Goal: Information Seeking & Learning: Learn about a topic

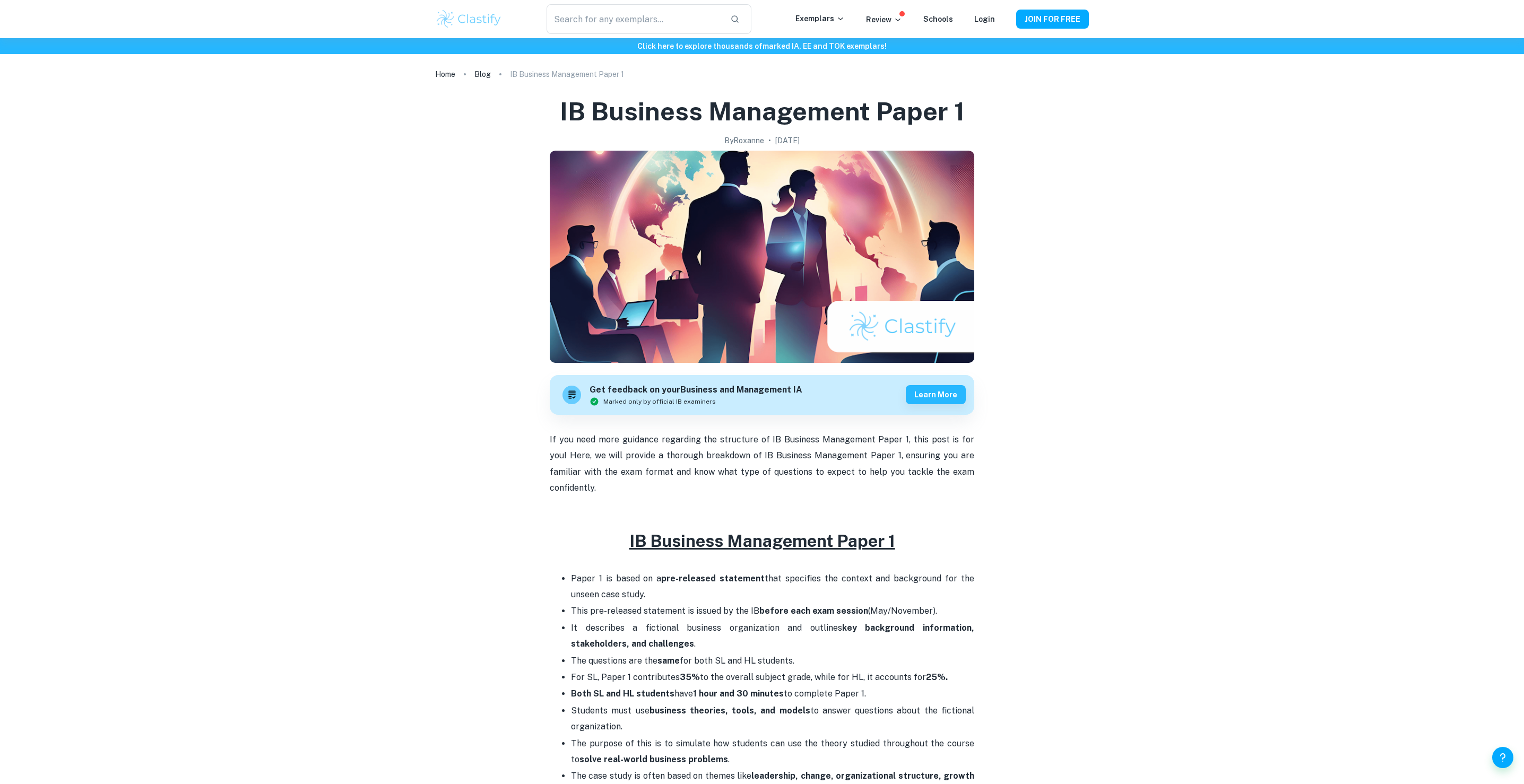
scroll to position [330, 0]
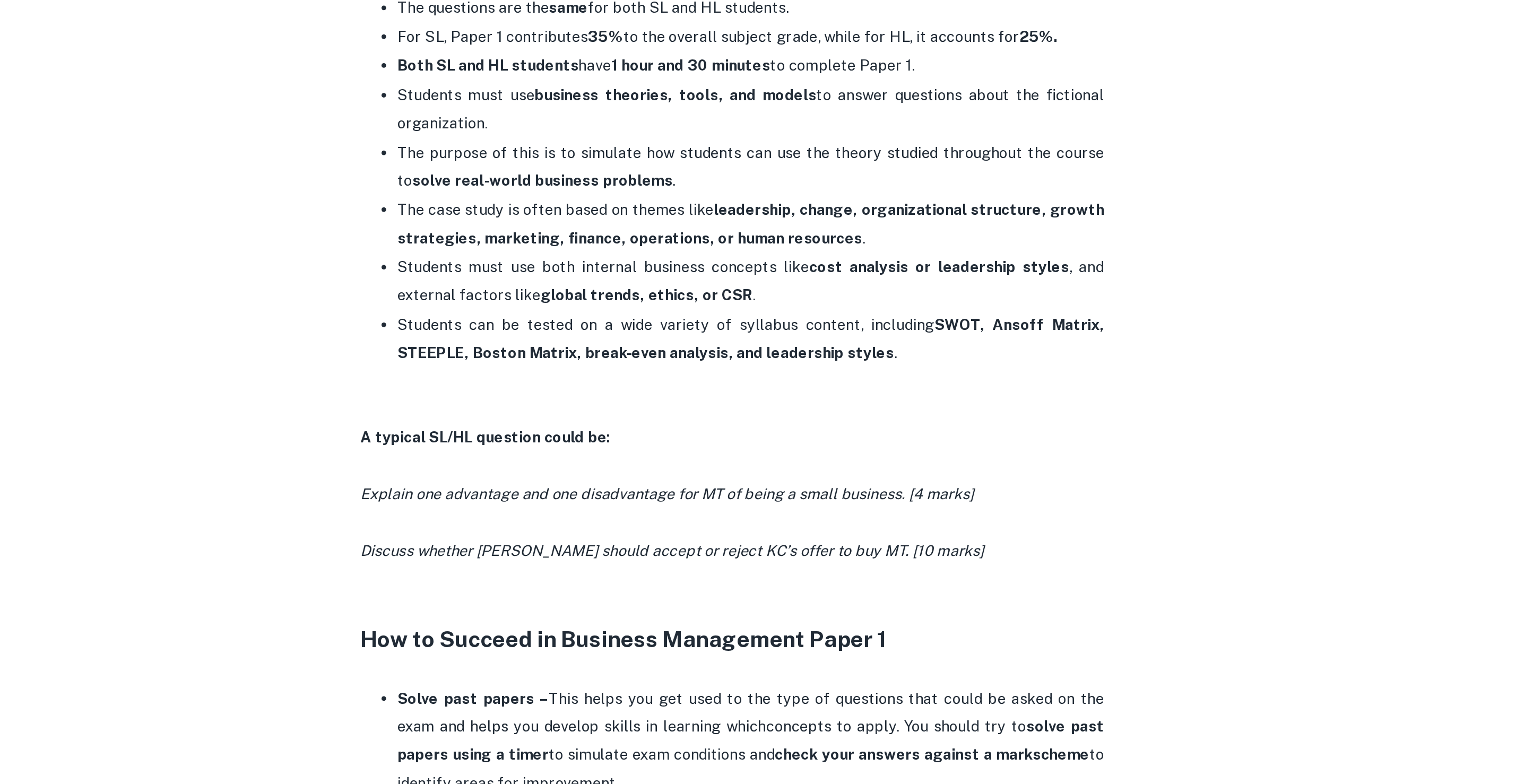
drag, startPoint x: 739, startPoint y: 561, endPoint x: 838, endPoint y: 561, distance: 99.0
click at [840, 603] on icon "Explain one advantage and one disadvantage for MT of being a small business. [4…" at bounding box center [725, 608] width 350 height 10
click at [838, 603] on icon "Explain one advantage and one disadvantage for MT of being a small business. [4…" at bounding box center [725, 608] width 350 height 10
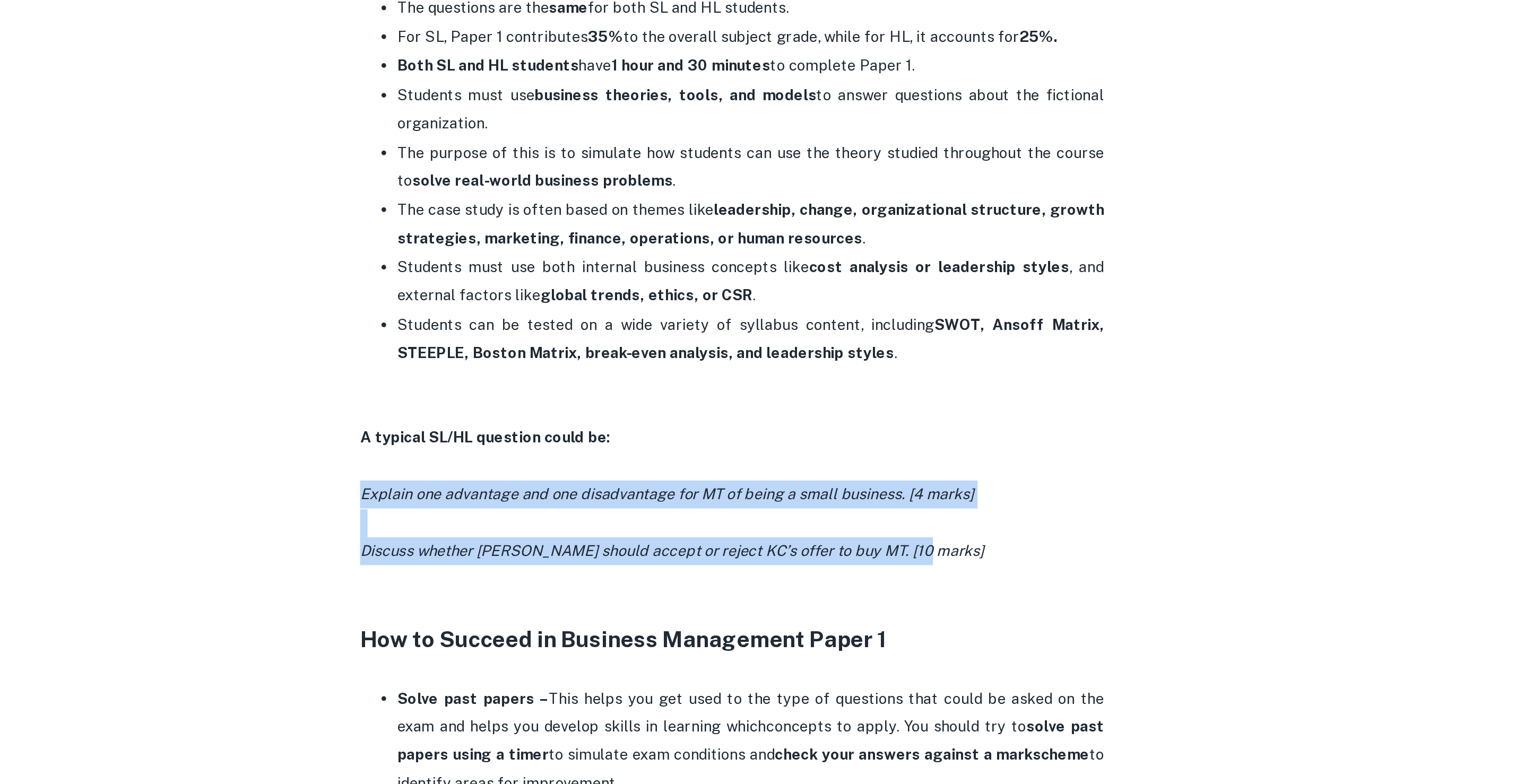
drag, startPoint x: 542, startPoint y: 558, endPoint x: 873, endPoint y: 591, distance: 332.6
click at [875, 591] on div "IB Business Management Paper 1 By Roxanne • April 11, 2025 Get feedback on your…" at bounding box center [762, 537] width 654 height 1569
copy div "Explain one advantage and one disadvantage for MT of being a small business. [4…"
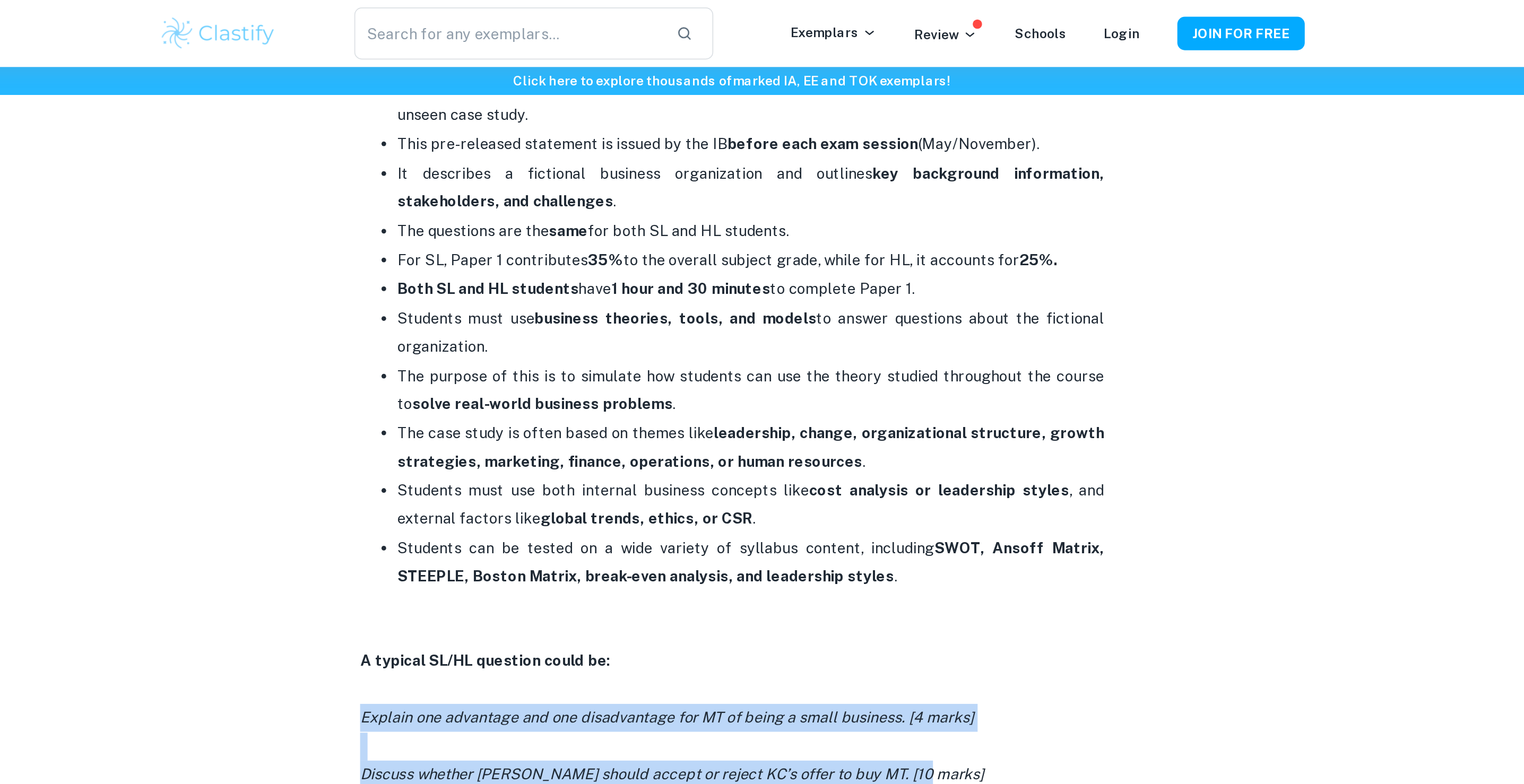
scroll to position [439, 0]
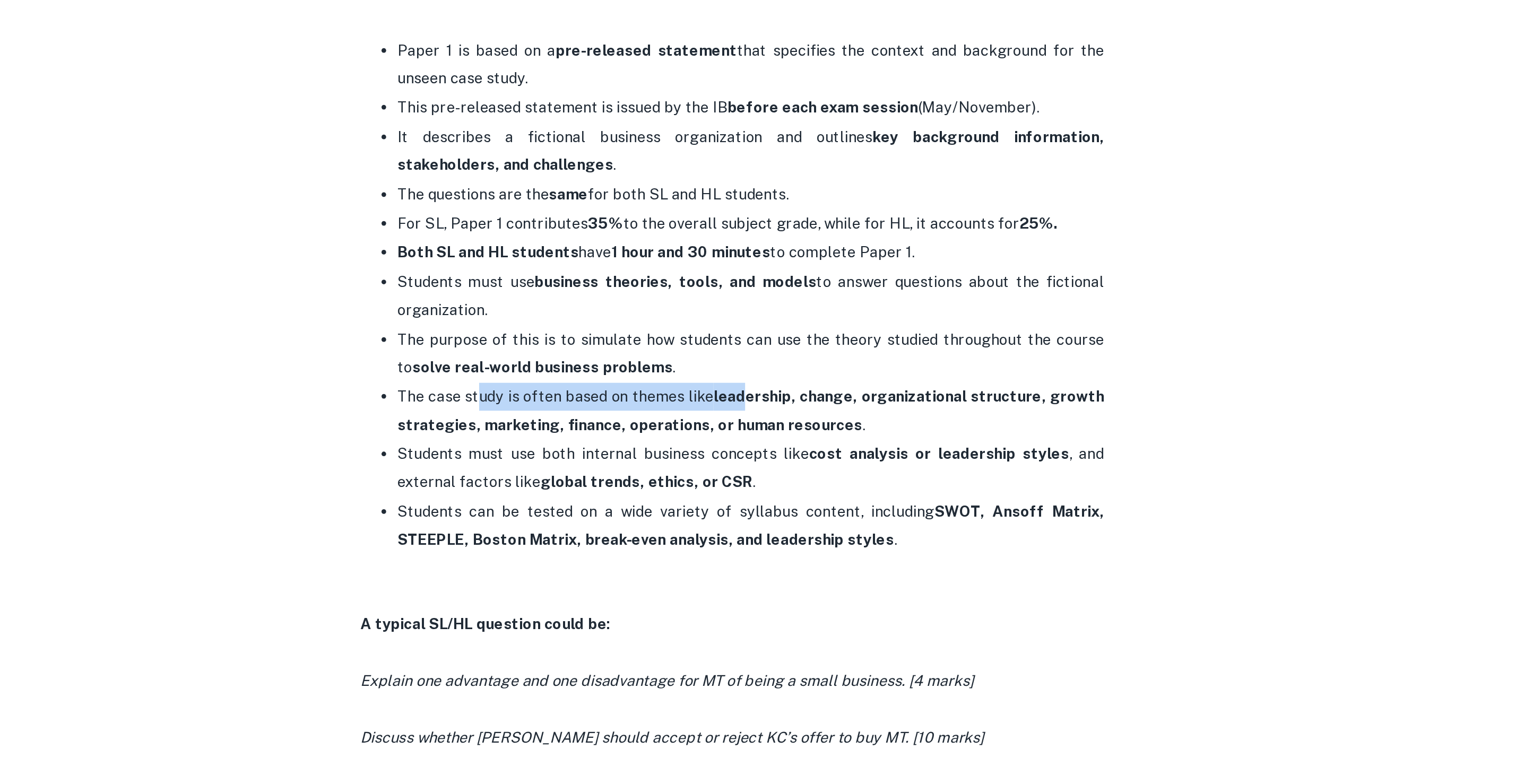
drag, startPoint x: 619, startPoint y: 296, endPoint x: 776, endPoint y: 295, distance: 157.0
click at [777, 329] on p "The case study is often based on themes like leadership, change, organizational…" at bounding box center [773, 345] width 403 height 32
click at [766, 332] on strong "leadership, change, organizational structure, growth strategies, marketing, fin…" at bounding box center [773, 345] width 403 height 26
click at [767, 332] on strong "leadership, change, organizational structure, growth strategies, marketing, fin…" at bounding box center [773, 345] width 403 height 26
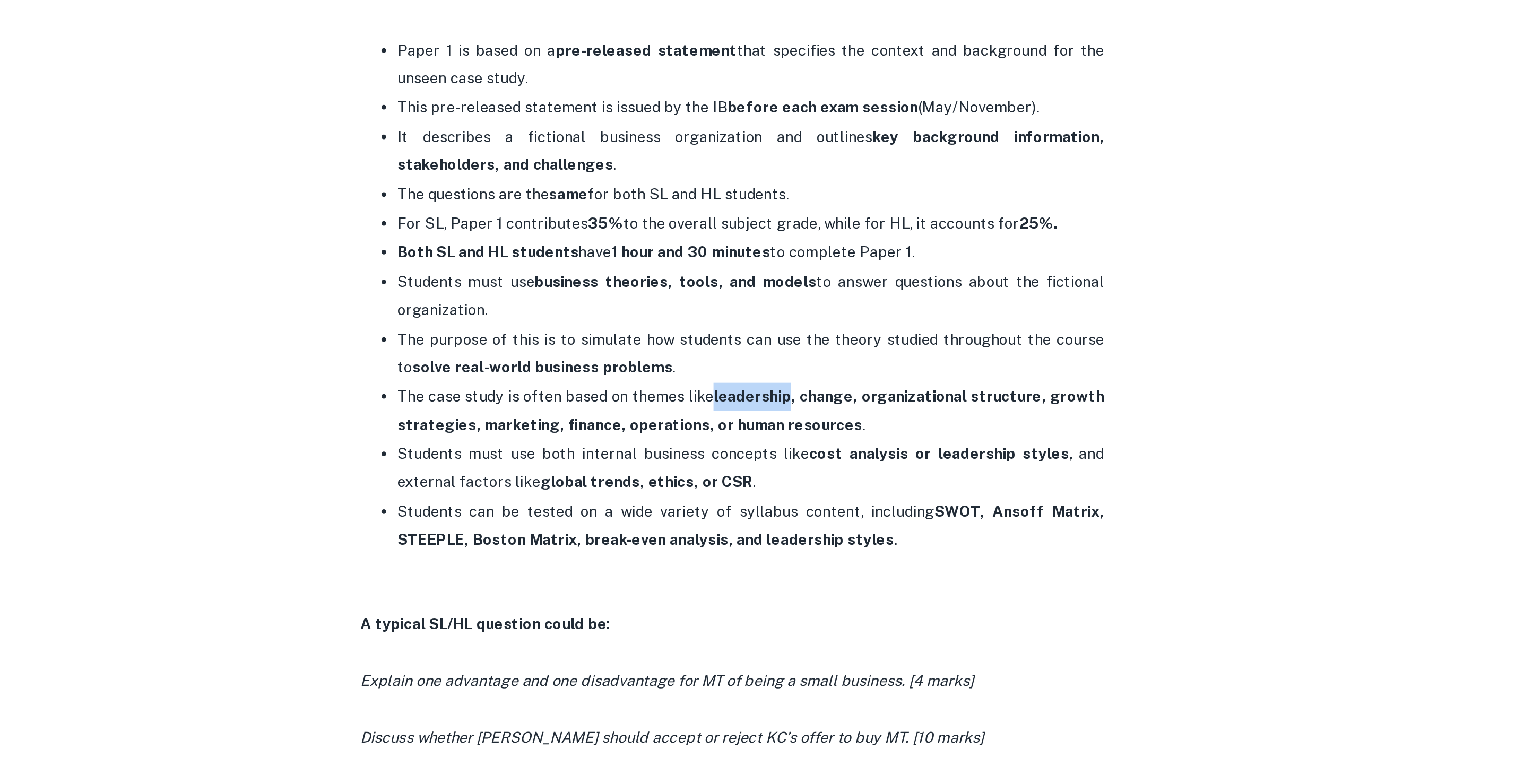
click at [790, 301] on div at bounding box center [790, 301] width 0 height 0
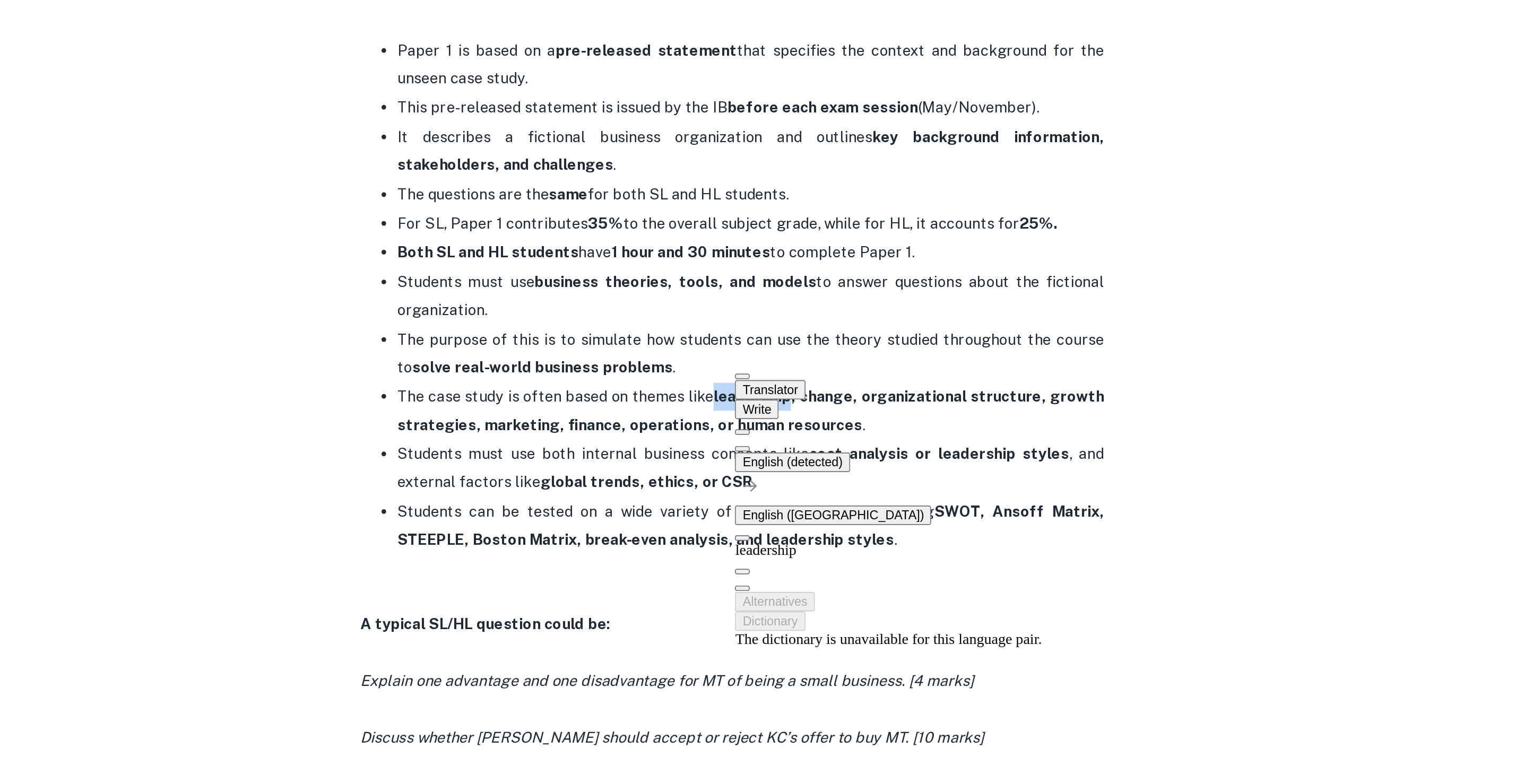
click at [772, 365] on button at bounding box center [768, 367] width 8 height 3
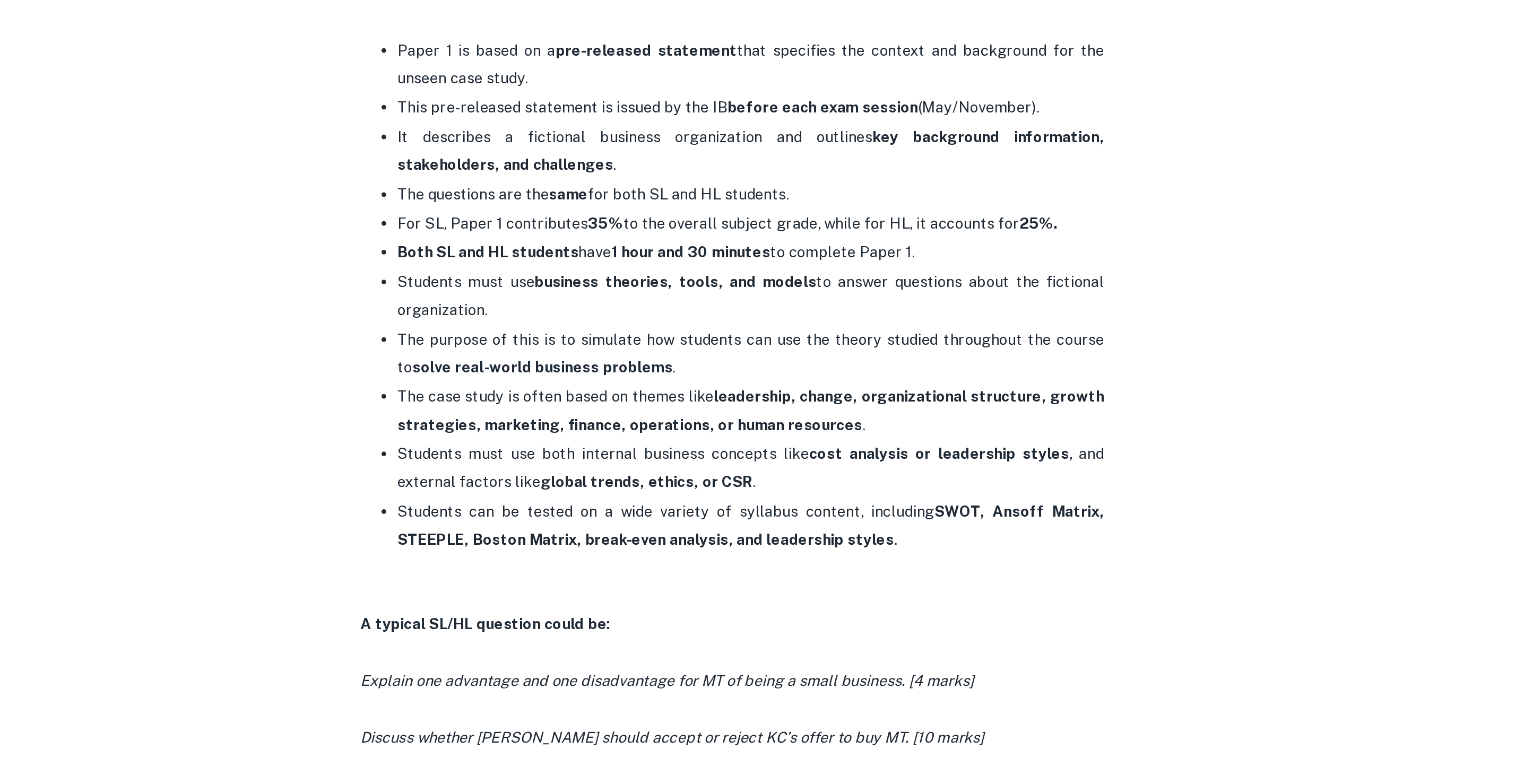
click at [934, 329] on p "The case study is often based on themes like leadership, change, organizational…" at bounding box center [773, 345] width 403 height 32
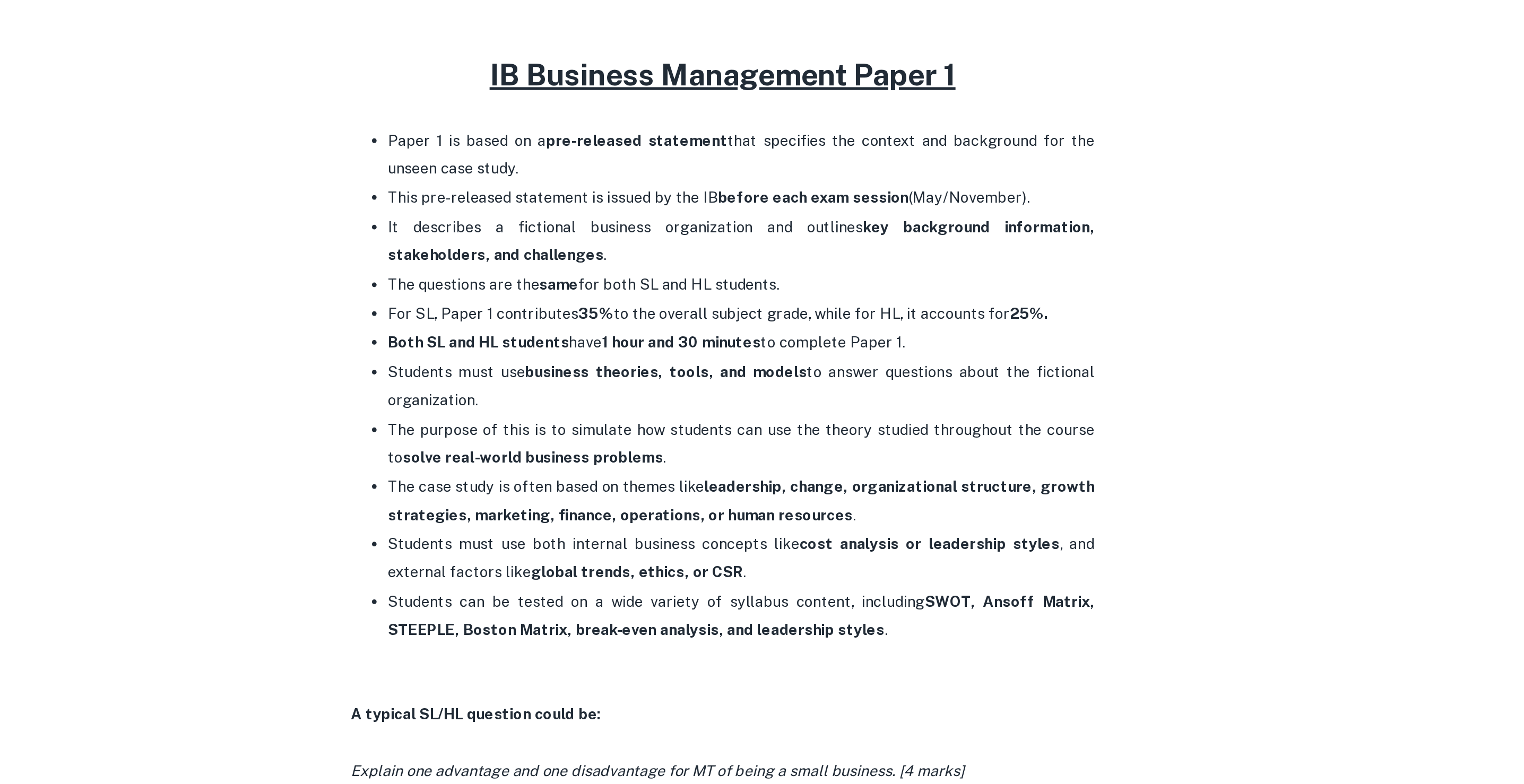
click at [906, 297] on p "The purpose of this is to simulate how students can use the theory studied thro…" at bounding box center [773, 313] width 403 height 32
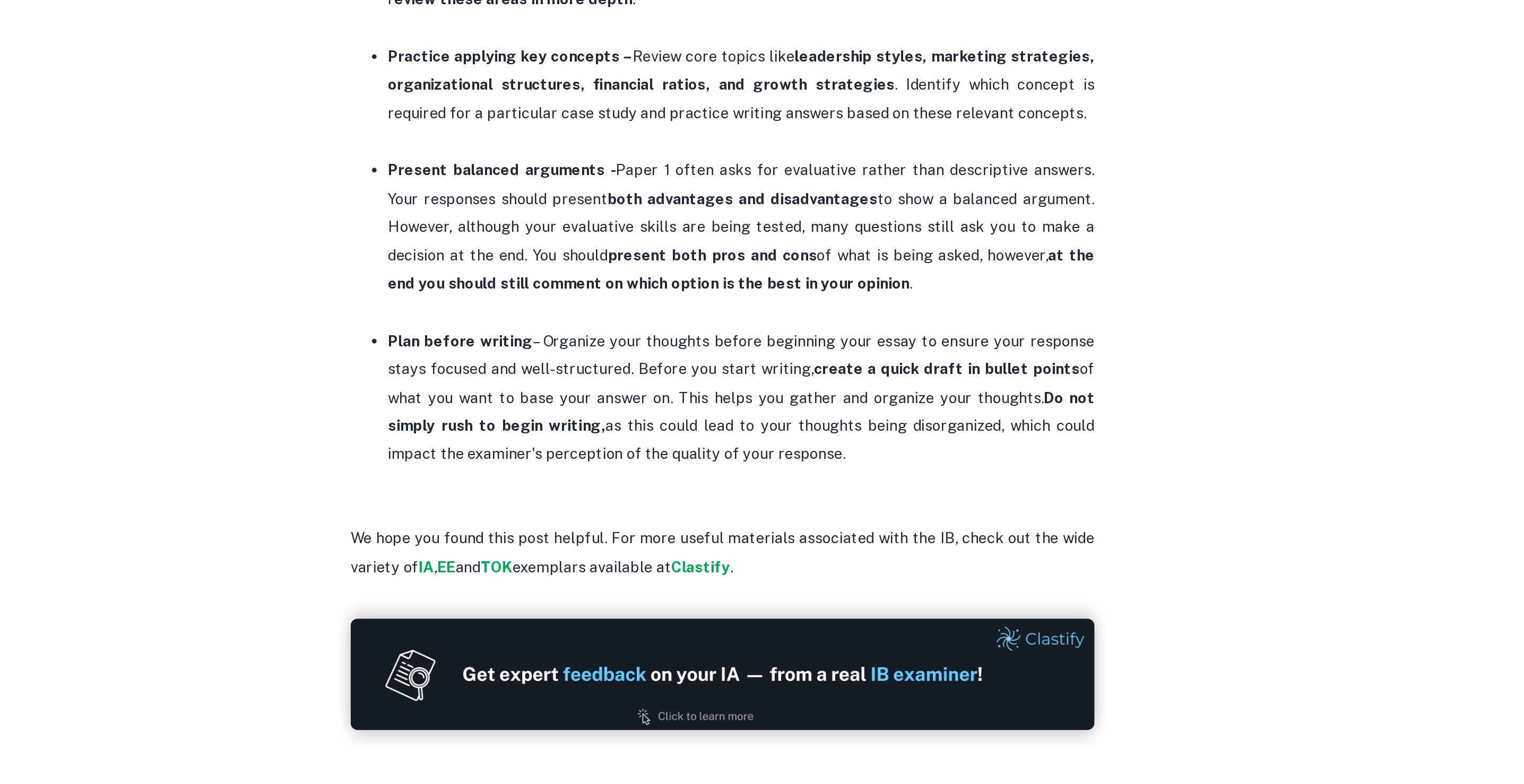
scroll to position [1128, 0]
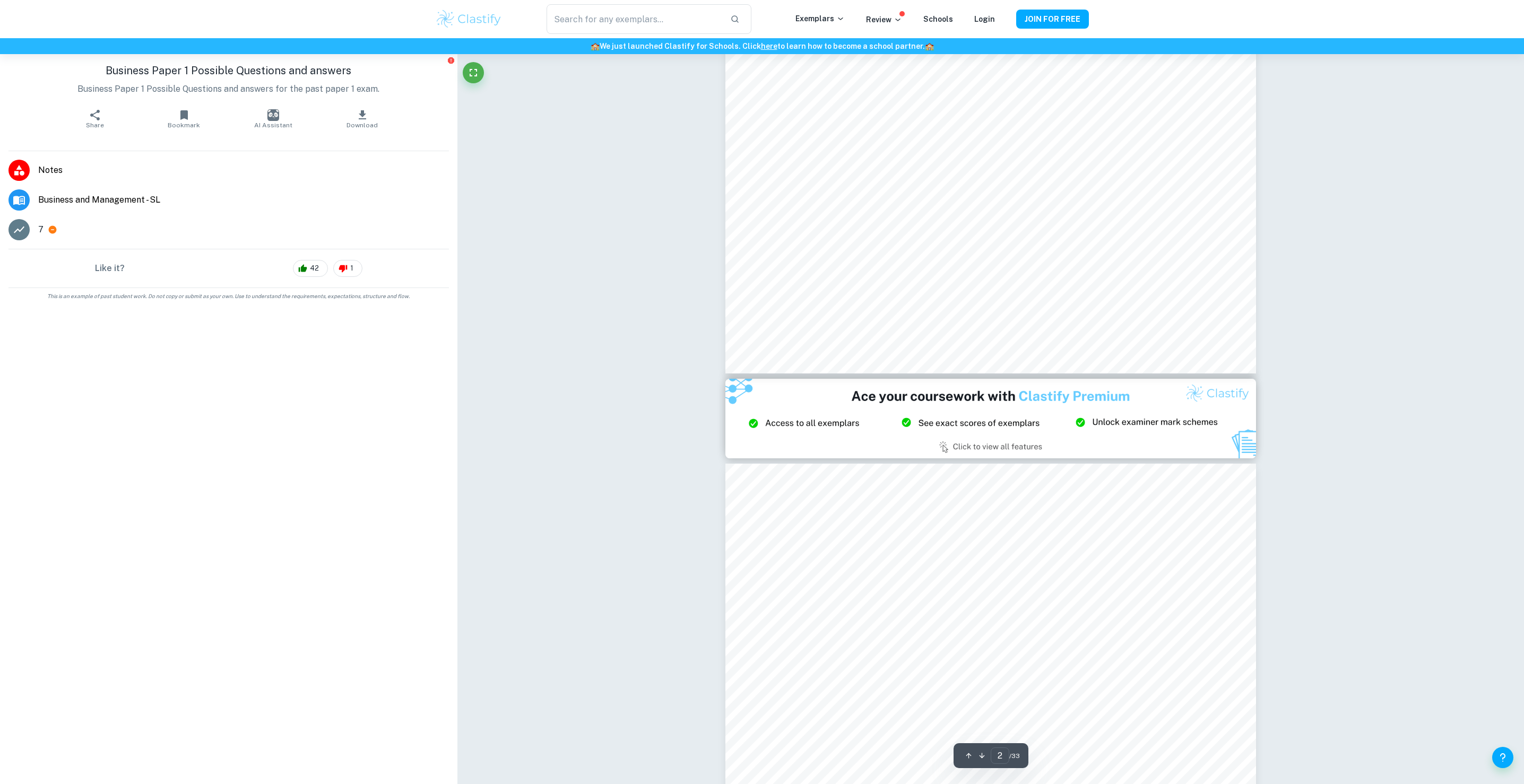
type input "3"
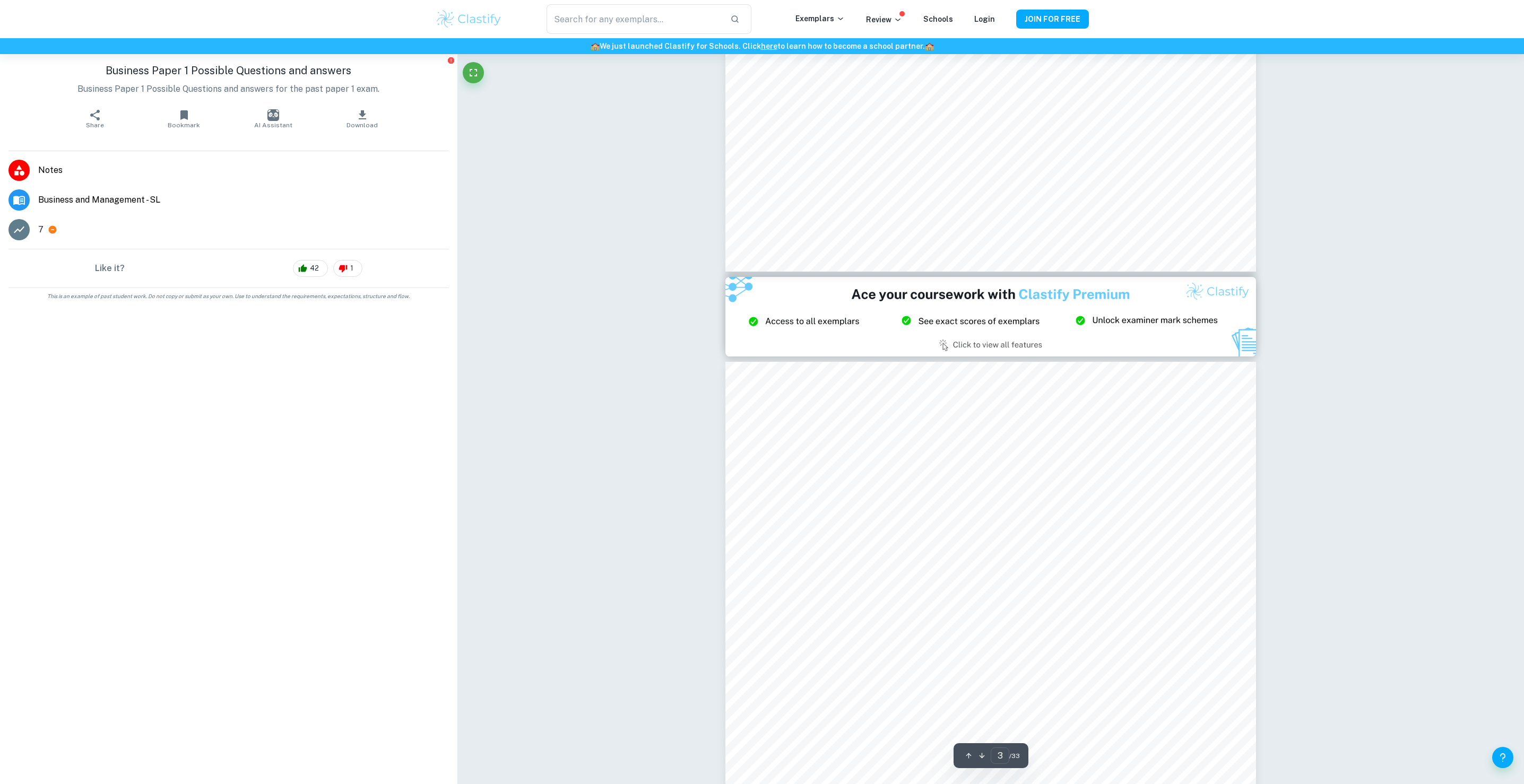
scroll to position [1269, 0]
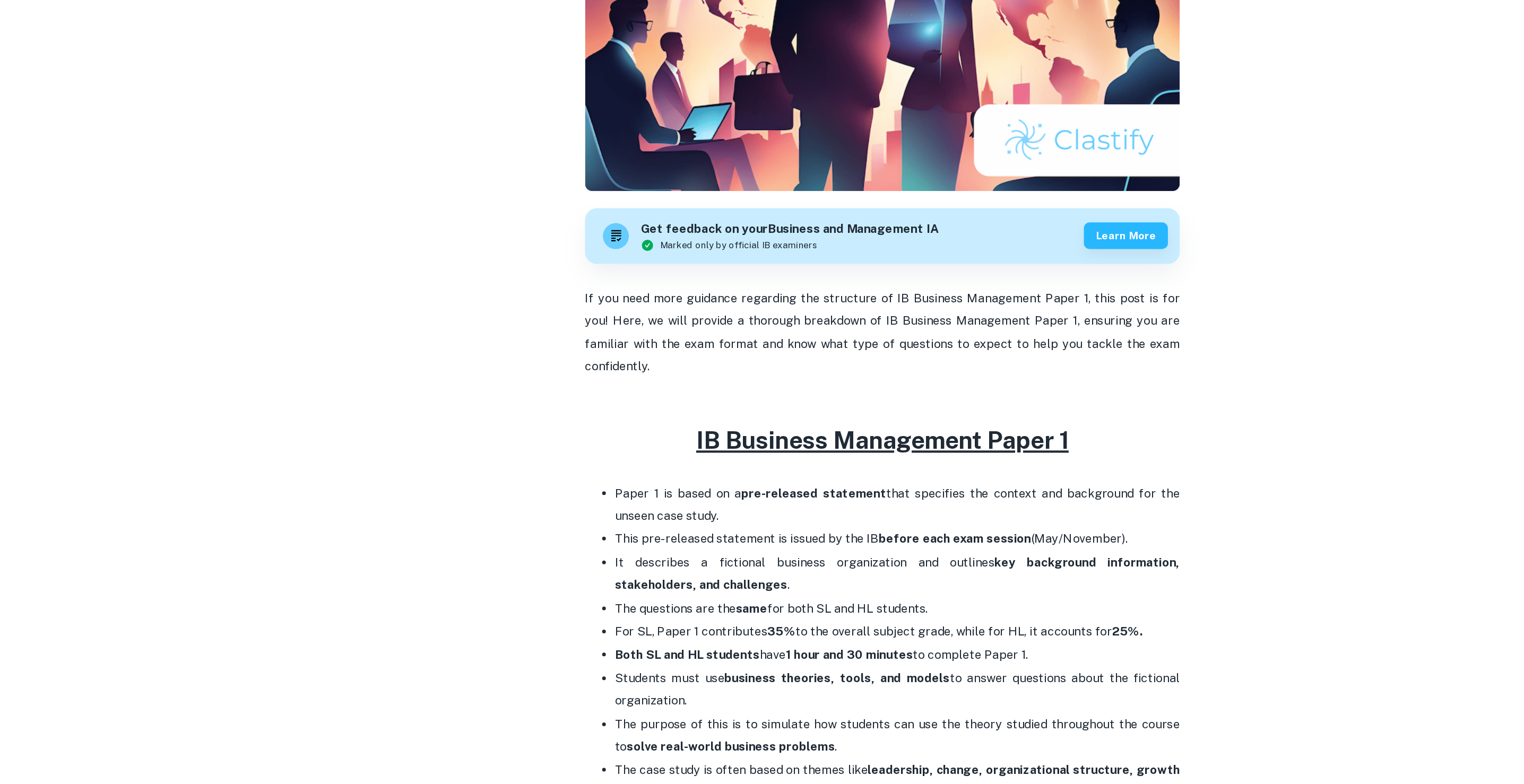
scroll to position [46, 0]
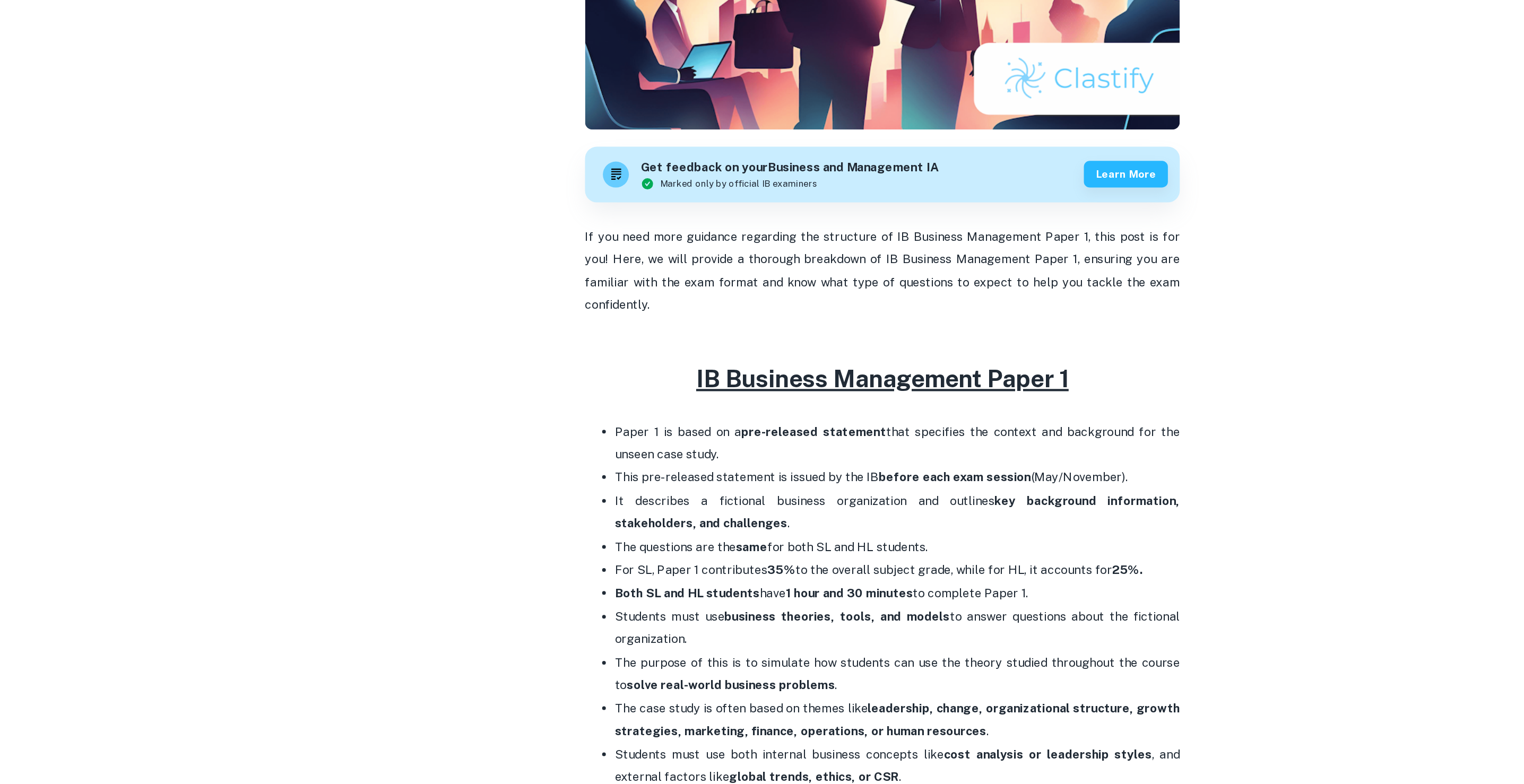
drag, startPoint x: 627, startPoint y: 598, endPoint x: 718, endPoint y: 633, distance: 97.5
click at [718, 633] on ul "Paper 1 is based on a pre-released statement that specifies the context and bac…" at bounding box center [762, 672] width 424 height 296
drag, startPoint x: 577, startPoint y: 614, endPoint x: 778, endPoint y: 615, distance: 201.0
click at [779, 640] on p "Both SL and HL students have 1 hour and 30 minutes to complete Paper 1." at bounding box center [773, 648] width 403 height 16
click at [778, 640] on p "Both SL and HL students have 1 hour and 30 minutes to complete Paper 1." at bounding box center [773, 648] width 403 height 16
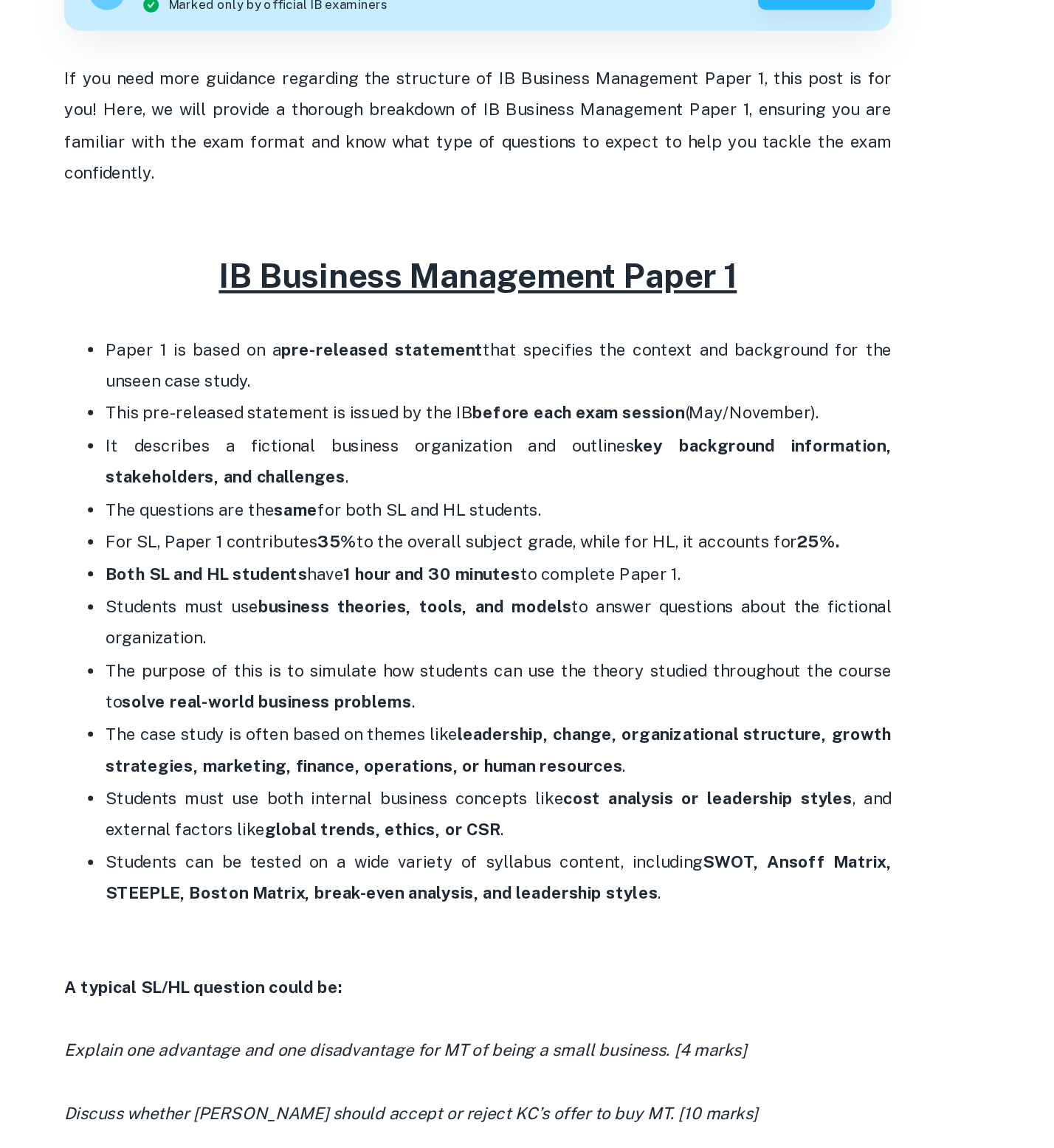
scroll to position [246, 0]
